Goal: Register for event/course

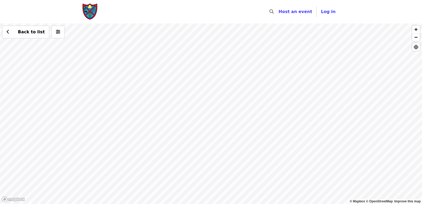
click at [279, 140] on div "Back to list" at bounding box center [211, 113] width 422 height 180
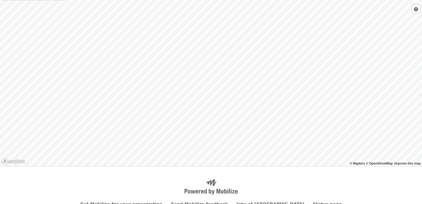
scroll to position [36, 0]
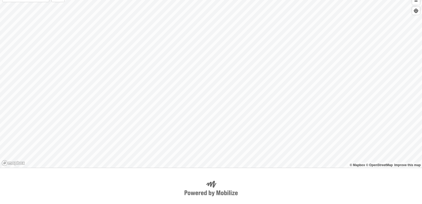
drag, startPoint x: 369, startPoint y: 143, endPoint x: 262, endPoint y: 60, distance: 135.4
click at [262, 60] on div "Back to list" at bounding box center [211, 77] width 422 height 180
drag, startPoint x: 287, startPoint y: 129, endPoint x: 254, endPoint y: 41, distance: 94.0
click at [254, 41] on div "Back to list" at bounding box center [211, 77] width 422 height 180
drag, startPoint x: 273, startPoint y: 117, endPoint x: 284, endPoint y: 146, distance: 31.8
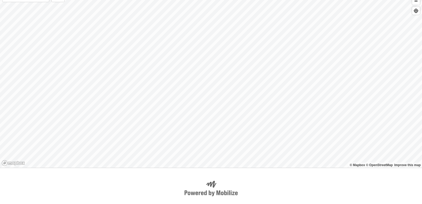
click at [284, 146] on div "Back to list" at bounding box center [211, 77] width 422 height 180
drag, startPoint x: 257, startPoint y: 70, endPoint x: 269, endPoint y: 138, distance: 69.6
click at [269, 138] on div "Back to list" at bounding box center [211, 77] width 422 height 180
drag, startPoint x: 272, startPoint y: 88, endPoint x: 277, endPoint y: 130, distance: 41.9
click at [277, 130] on div "Back to list" at bounding box center [211, 77] width 422 height 180
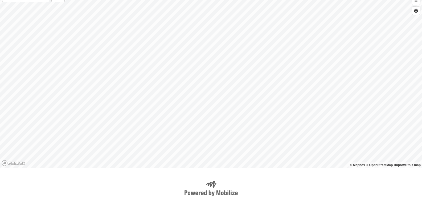
click at [265, 93] on div "Back to list" at bounding box center [211, 77] width 422 height 180
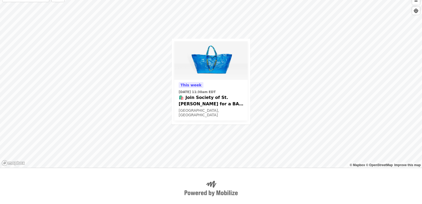
click at [264, 101] on div "[DATE][DATE] 11:30am EDT 🛍️ Join Society of St. [PERSON_NAME] for a BAG CLEANIN…" at bounding box center [211, 77] width 422 height 180
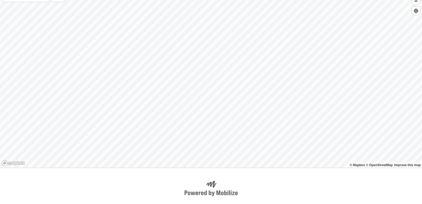
click at [143, 6] on div "Back to list" at bounding box center [211, 77] width 422 height 180
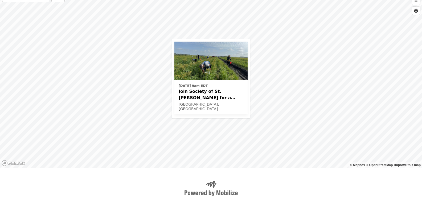
click at [272, 59] on div "[DATE] 9am EDT Join Society of St. [PERSON_NAME] for a Glean in Mt. [PERSON_NAM…" at bounding box center [211, 77] width 422 height 180
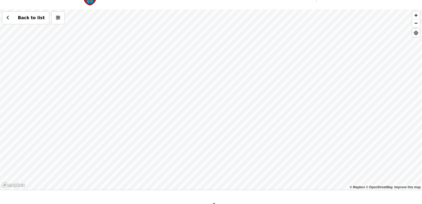
scroll to position [0, 0]
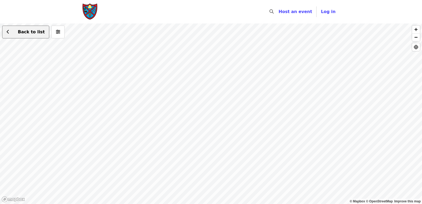
click at [25, 32] on span "Back to list" at bounding box center [31, 31] width 27 height 5
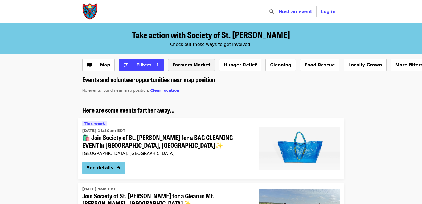
click at [183, 64] on button "Farmers Market" at bounding box center [191, 65] width 47 height 13
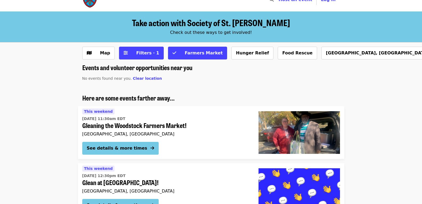
scroll to position [3, 0]
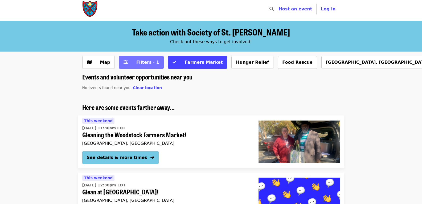
click at [142, 62] on span "Filters · 1" at bounding box center [147, 62] width 23 height 5
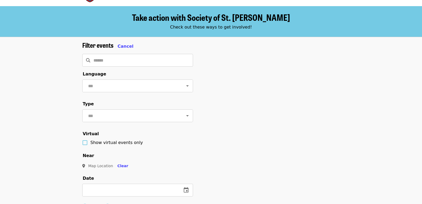
scroll to position [27, 0]
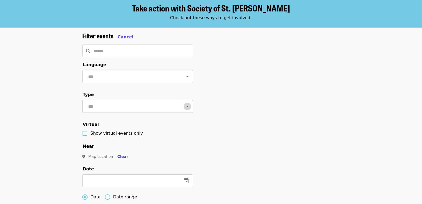
click at [184, 109] on icon "Open" at bounding box center [187, 106] width 6 height 6
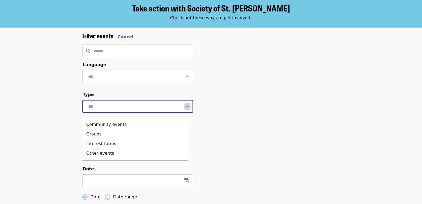
click at [184, 109] on icon "Close" at bounding box center [187, 106] width 6 height 6
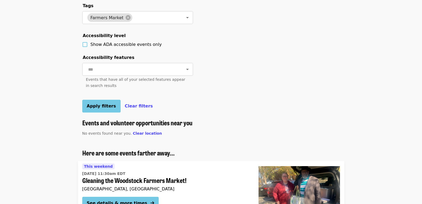
scroll to position [240, 0]
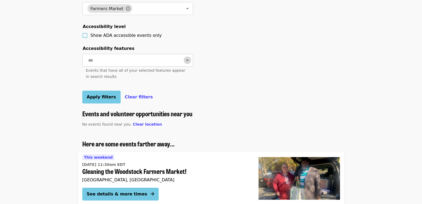
click at [184, 63] on icon "Open" at bounding box center [187, 60] width 6 height 6
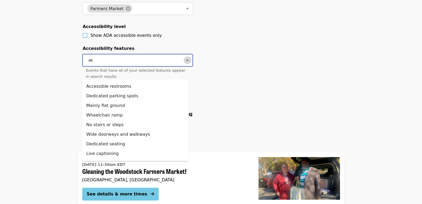
click at [184, 63] on icon "Close" at bounding box center [187, 60] width 6 height 6
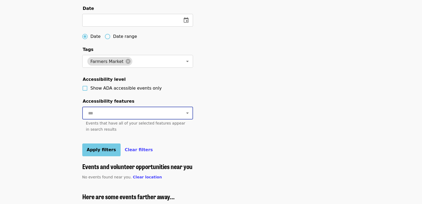
scroll to position [186, 0]
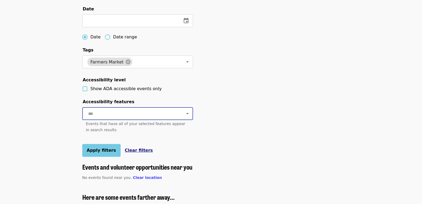
click at [131, 153] on span "Clear filters" at bounding box center [139, 149] width 28 height 5
